Goal: Information Seeking & Learning: Learn about a topic

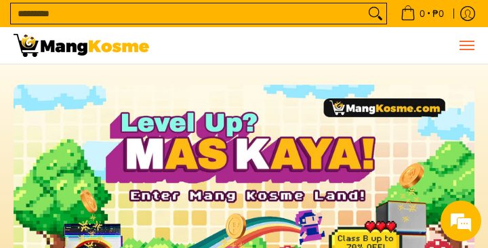
click at [469, 45] on span "Menu" at bounding box center [466, 45] width 16 height 0
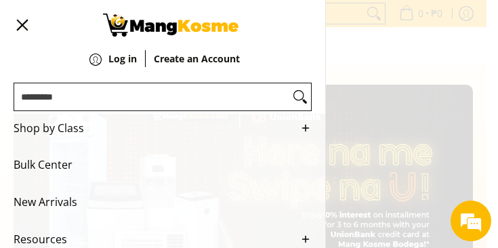
scroll to position [68, 0]
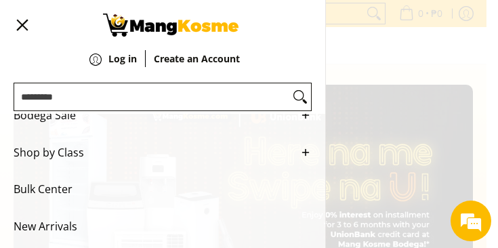
click at [303, 153] on line "Main Menu" at bounding box center [306, 153] width 6 height 0
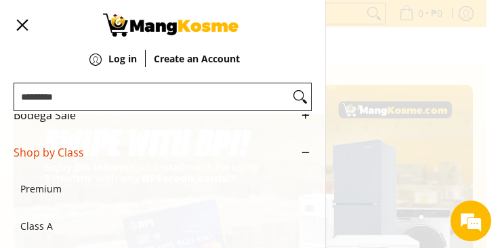
scroll to position [136, 0]
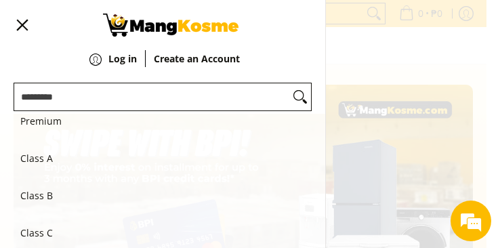
click at [36, 129] on span "Premium" at bounding box center [155, 121] width 271 height 37
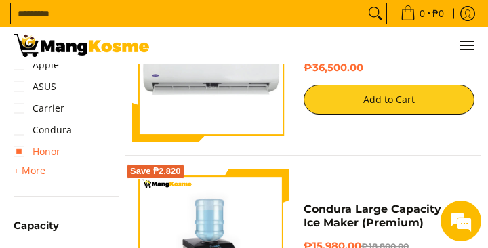
scroll to position [474, 0]
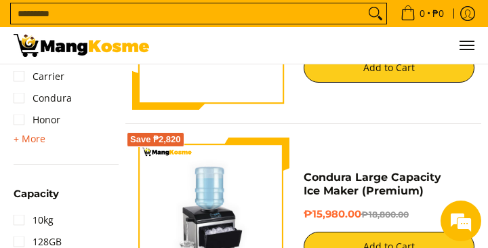
click at [38, 139] on span "+ More" at bounding box center [30, 139] width 32 height 11
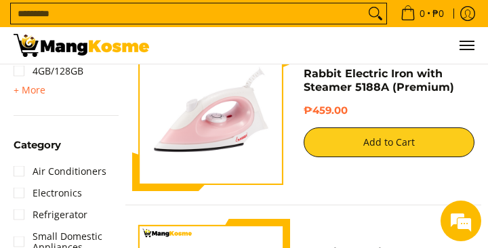
scroll to position [1017, 0]
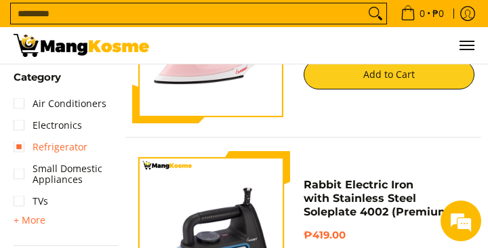
click at [55, 152] on link "Refrigerator" at bounding box center [51, 147] width 74 height 22
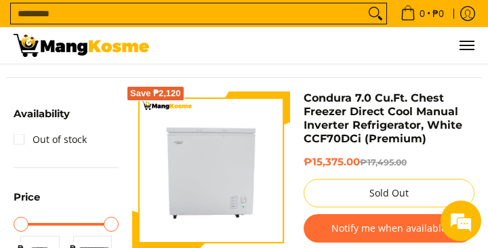
scroll to position [68, 0]
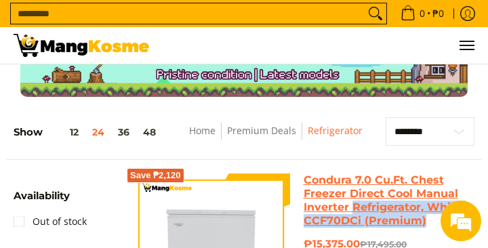
drag, startPoint x: 426, startPoint y: 224, endPoint x: 353, endPoint y: 203, distance: 75.3
click at [352, 205] on h4 "Condura 7.0 Cu.Ft. Chest Freezer Direct Cool Manual Inverter Refrigerator, Whit…" at bounding box center [389, 201] width 171 height 54
copy link "Refrigerator, White CCF70DCi (Premium)"
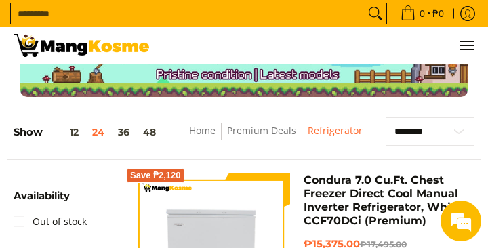
click at [108, 16] on input "Search..." at bounding box center [188, 13] width 354 height 20
paste input "**********"
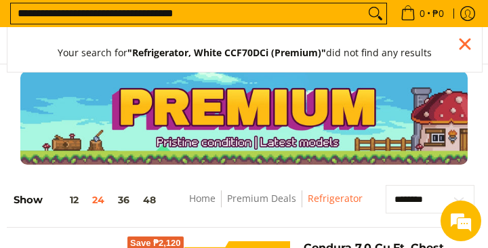
scroll to position [1, 0]
drag, startPoint x: 77, startPoint y: 14, endPoint x: 297, endPoint y: 45, distance: 221.8
click at [297, 24] on span "**********" at bounding box center [198, 14] width 377 height 22
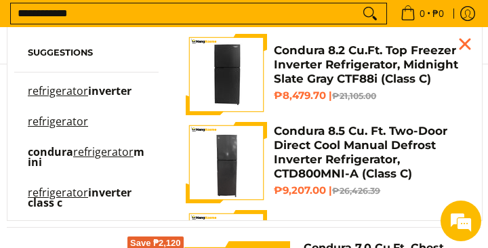
type input "**********"
click at [370, 16] on icon "Search" at bounding box center [370, 13] width 22 height 20
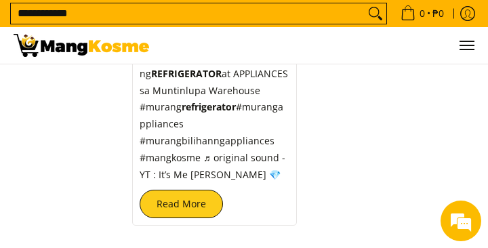
scroll to position [4812, 0]
